Goal: Find specific page/section: Find specific page/section

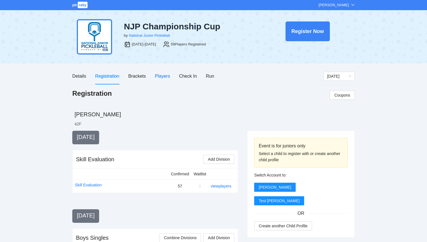
click at [165, 78] on div "Players" at bounding box center [162, 76] width 15 height 7
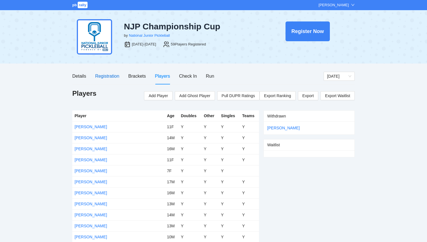
click at [103, 77] on div "Registration" at bounding box center [107, 76] width 24 height 7
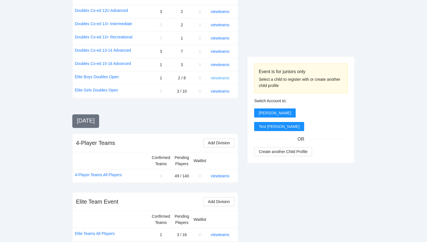
scroll to position [654, 0]
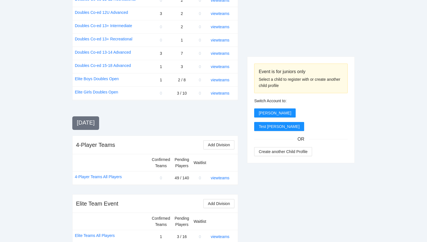
click at [225, 95] on div "view teams" at bounding box center [222, 93] width 23 height 6
click at [219, 93] on link "view teams" at bounding box center [220, 93] width 19 height 5
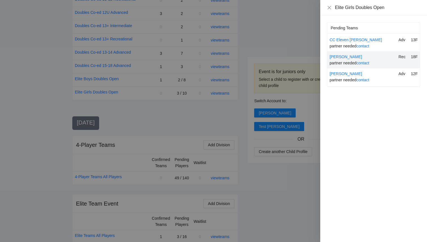
click at [292, 197] on div at bounding box center [213, 121] width 427 height 242
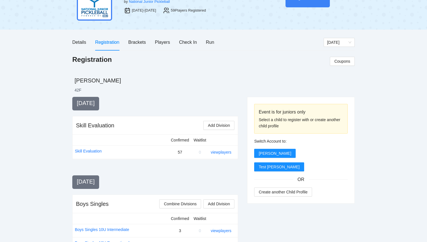
scroll to position [14, 0]
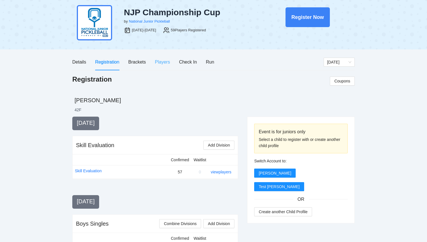
click at [160, 66] on div "Players" at bounding box center [162, 62] width 15 height 16
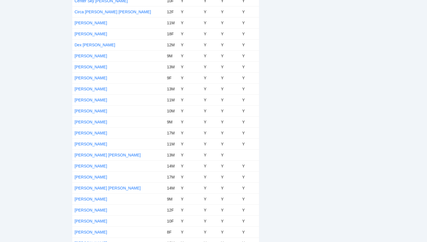
scroll to position [0, 0]
